Goal: Information Seeking & Learning: Learn about a topic

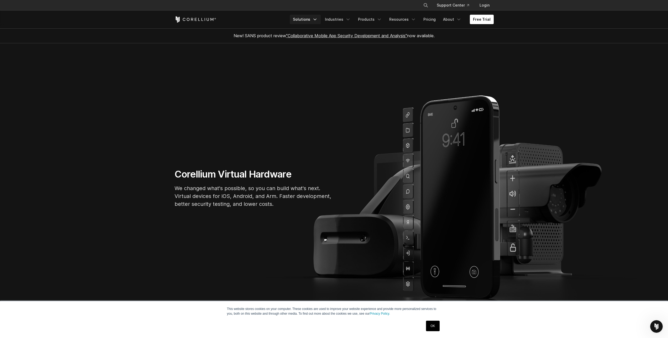
click at [302, 19] on link "Solutions" at bounding box center [305, 19] width 31 height 9
click at [433, 326] on link "OK" at bounding box center [432, 326] width 13 height 11
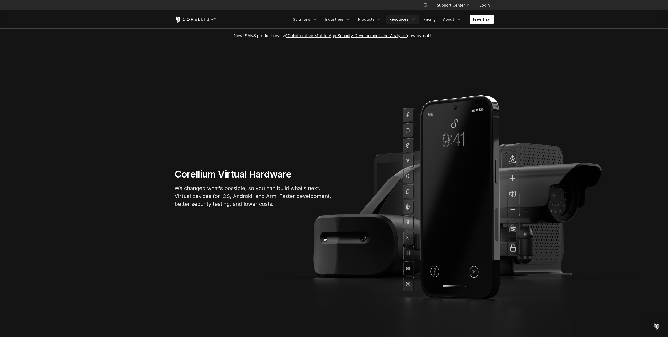
click at [412, 19] on icon "Navigation Menu" at bounding box center [413, 19] width 5 height 5
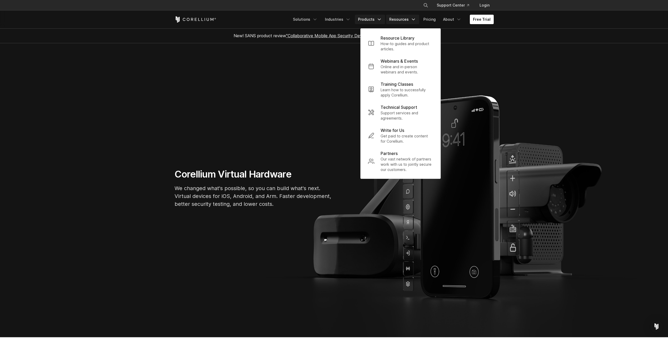
click at [382, 21] on icon "Navigation Menu" at bounding box center [379, 19] width 5 height 5
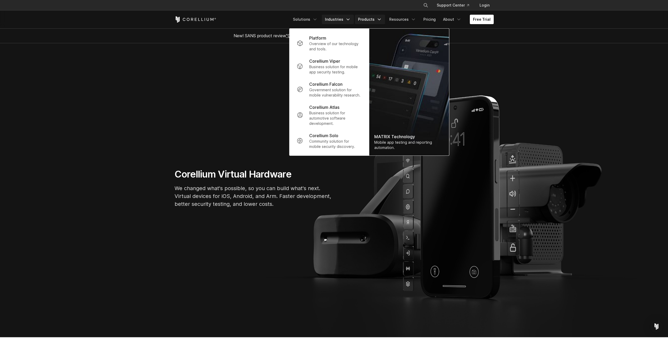
click at [348, 21] on link "Industries" at bounding box center [338, 19] width 32 height 9
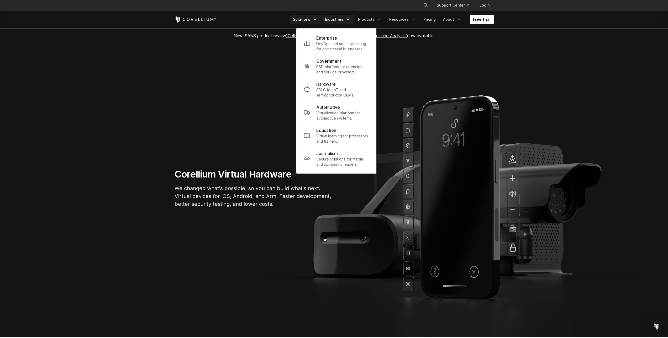
click at [316, 20] on link "Solutions" at bounding box center [305, 19] width 31 height 9
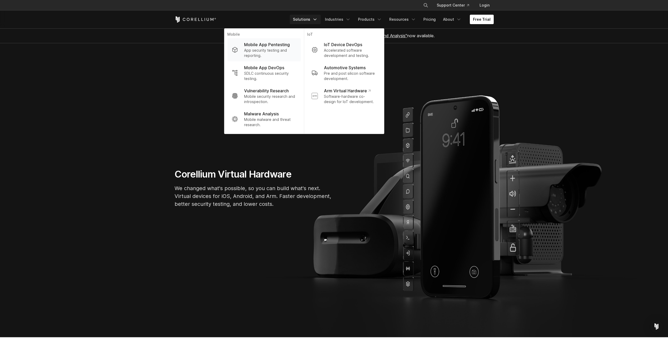
click at [275, 53] on p "App security testing and reporting." at bounding box center [270, 53] width 52 height 11
